Goal: Entertainment & Leisure: Consume media (video, audio)

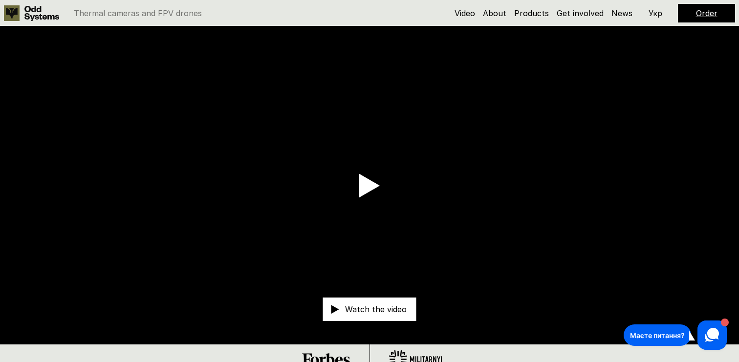
click at [655, 10] on p "Укр" at bounding box center [656, 13] width 14 height 8
click at [653, 14] on p "Eng" at bounding box center [656, 13] width 14 height 8
click at [733, 151] on video at bounding box center [369, 185] width 739 height 318
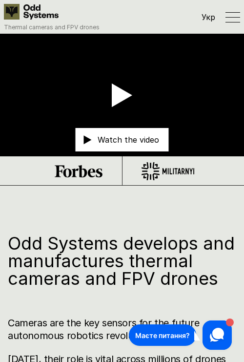
click at [117, 139] on p "Watch the video" at bounding box center [129, 140] width 62 height 8
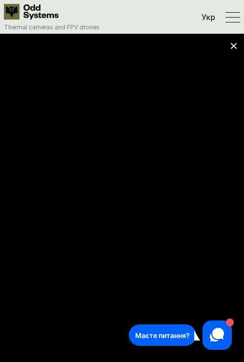
drag, startPoint x: 204, startPoint y: 95, endPoint x: 230, endPoint y: 96, distance: 25.4
click at [204, 95] on div at bounding box center [122, 181] width 244 height 362
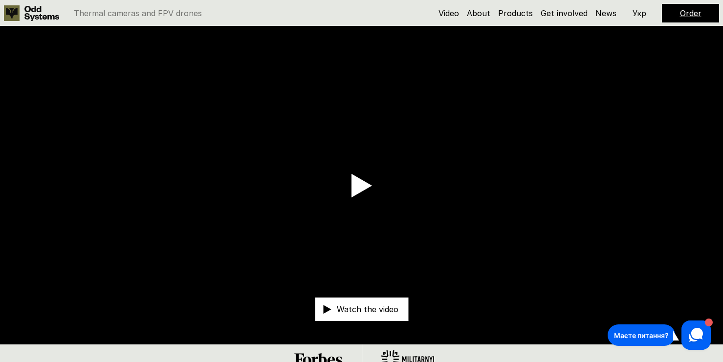
click at [721, 97] on video at bounding box center [361, 185] width 723 height 318
